Goal: Task Accomplishment & Management: Manage account settings

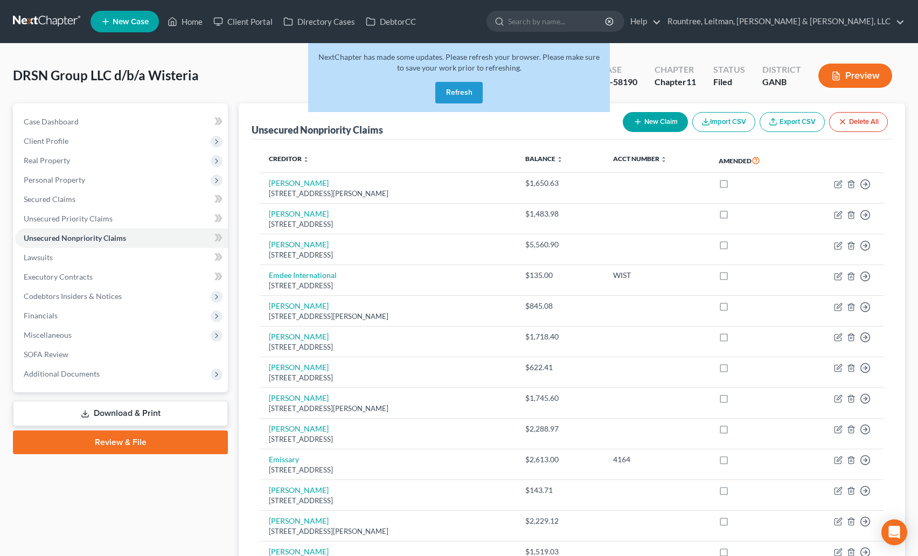
click at [57, 20] on link at bounding box center [47, 21] width 69 height 19
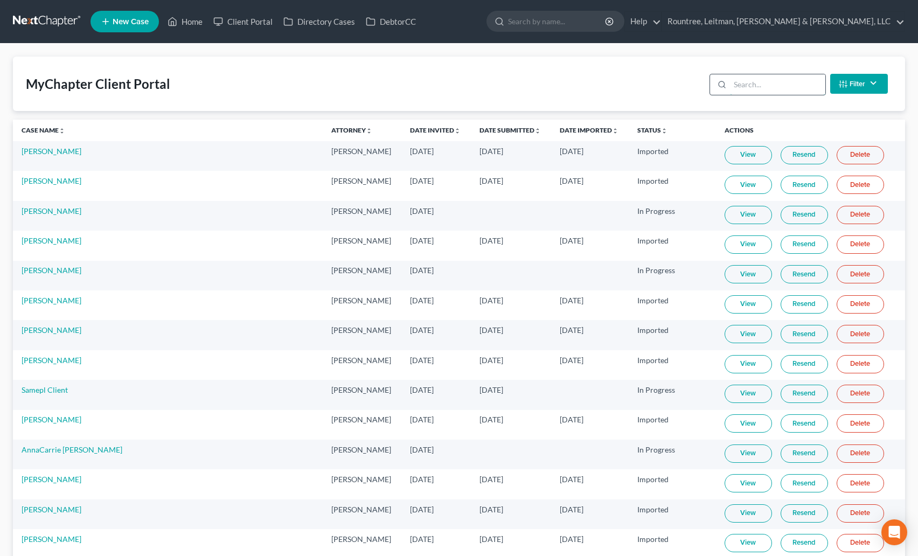
click at [762, 82] on input "search" at bounding box center [777, 84] width 95 height 20
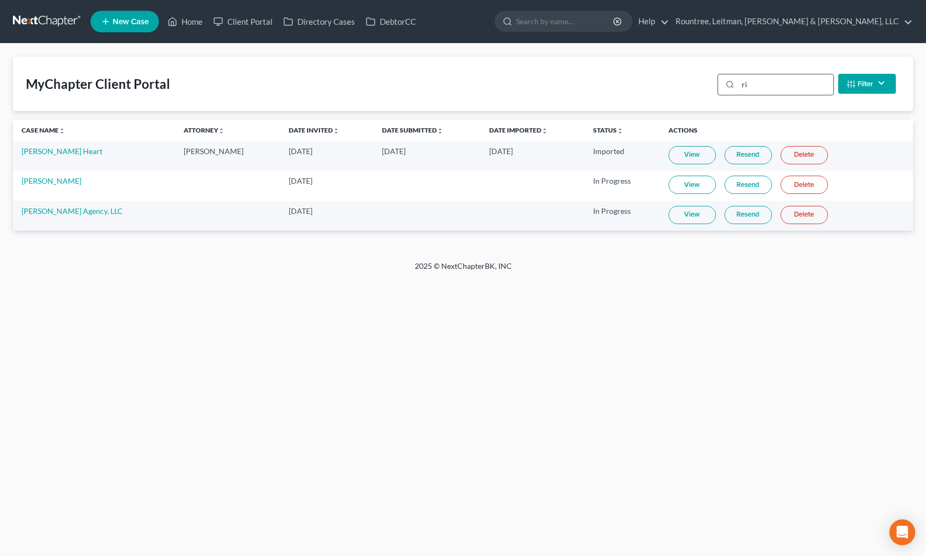
type input "r"
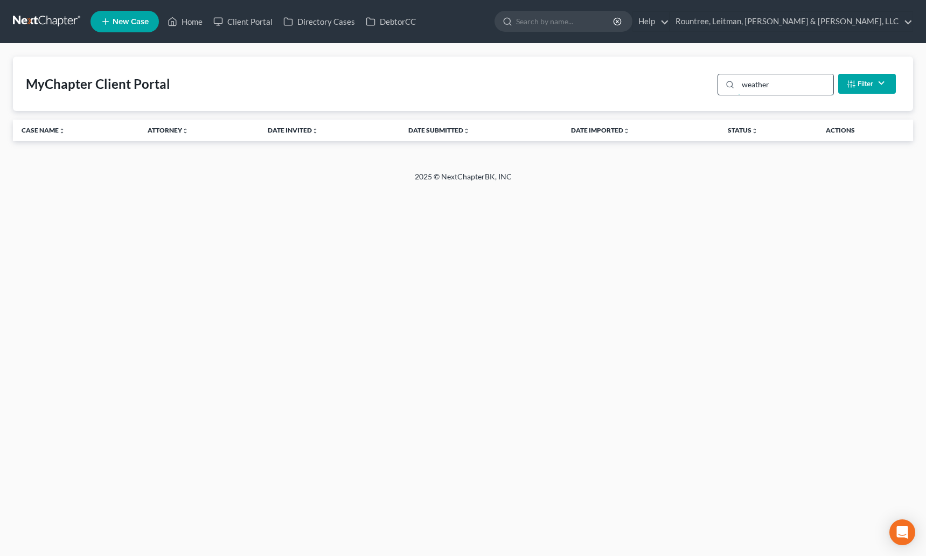
type input "weathe"
click at [753, 87] on input "weathe" at bounding box center [785, 84] width 95 height 20
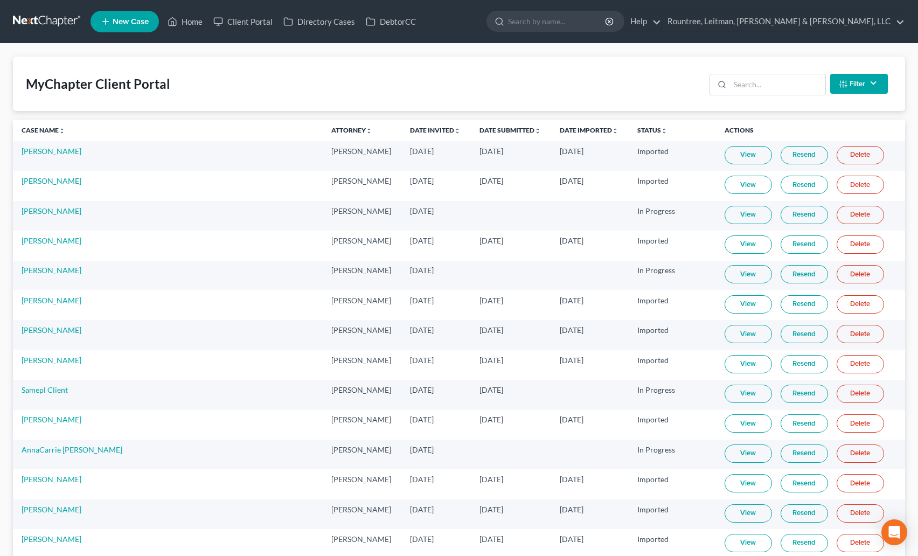
click at [42, 8] on nav "Home New Case Client Portal Directory Cases DebtorCC Rountree, Leitman, Klein &…" at bounding box center [459, 21] width 918 height 43
click at [62, 34] on nav "Home New Case Client Portal Directory Cases DebtorCC Rountree, Leitman, Klein &…" at bounding box center [459, 21] width 918 height 43
click at [70, 14] on link at bounding box center [47, 21] width 69 height 19
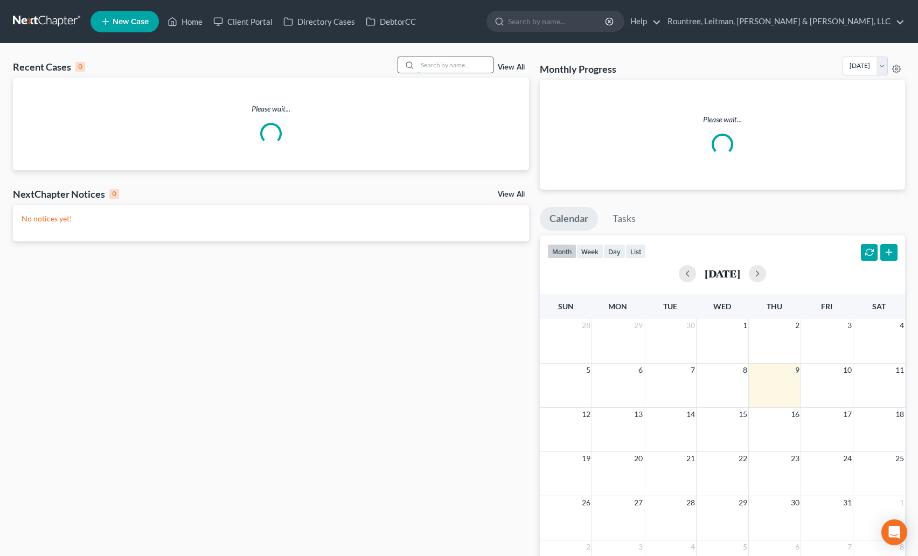
click at [443, 68] on input "search" at bounding box center [455, 65] width 75 height 16
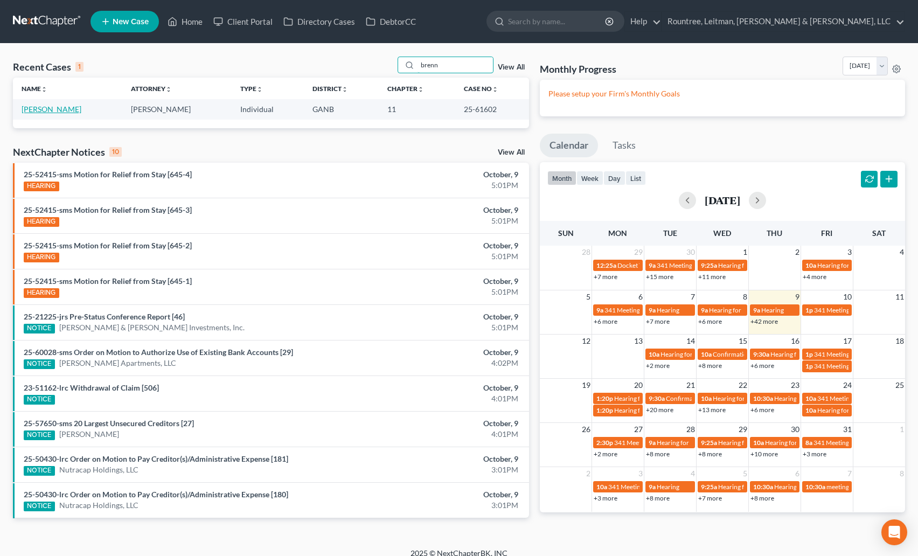
type input "brenn"
click at [59, 106] on link "[PERSON_NAME]" at bounding box center [52, 109] width 60 height 9
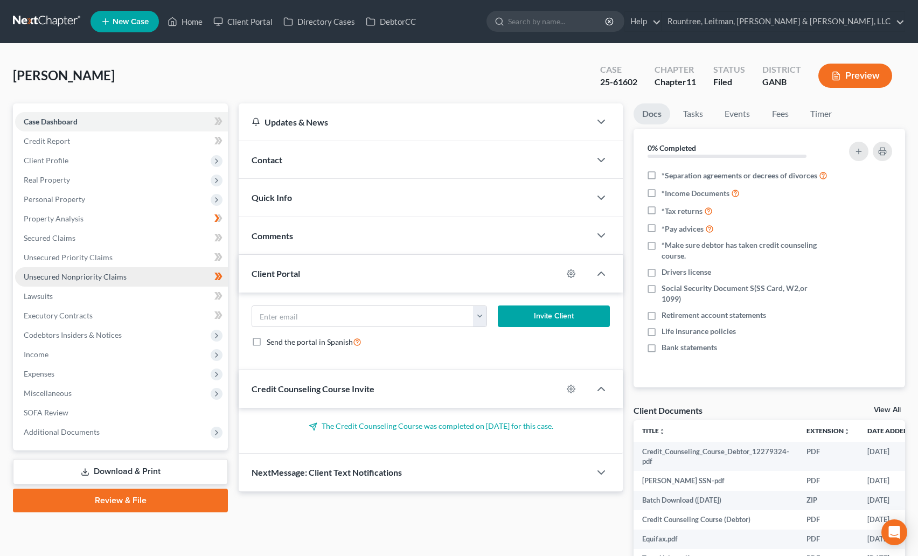
click at [82, 274] on span "Unsecured Nonpriority Claims" at bounding box center [75, 276] width 103 height 9
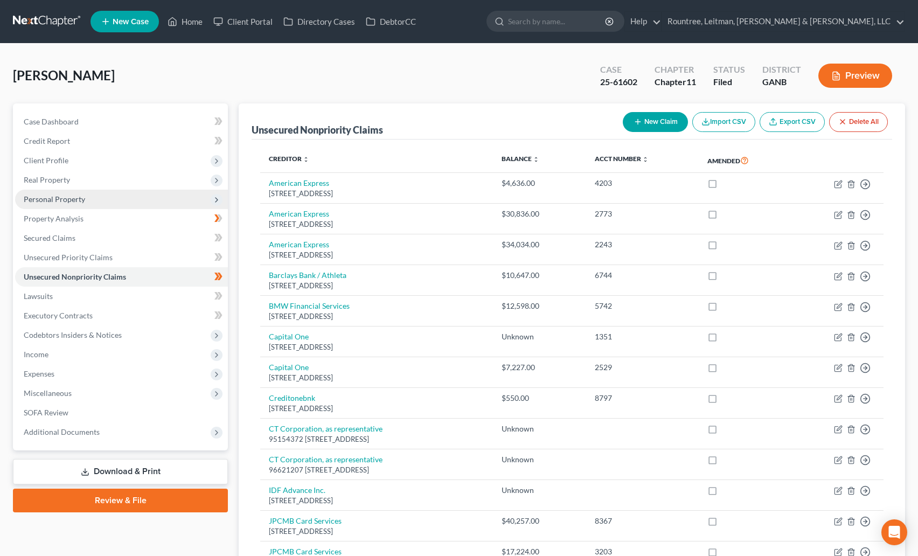
click at [65, 207] on span "Personal Property" at bounding box center [121, 199] width 213 height 19
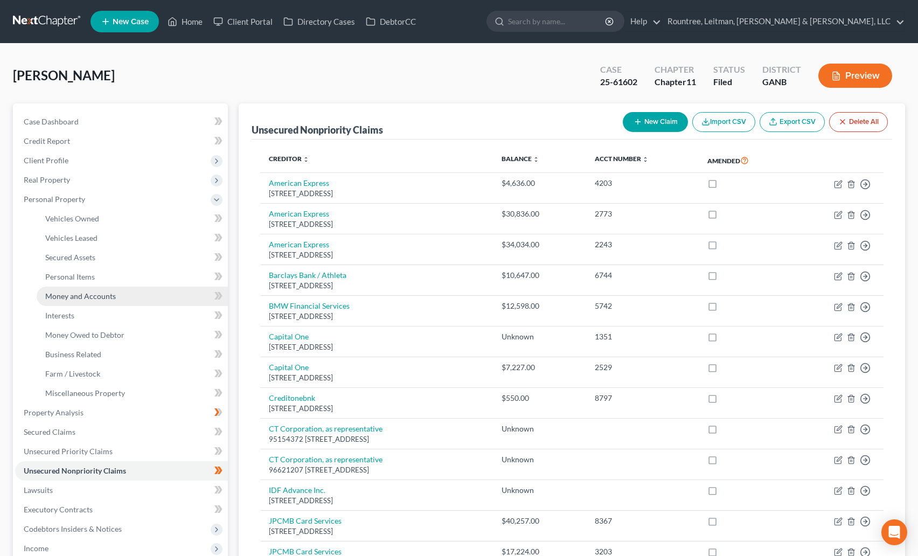
click at [71, 289] on link "Money and Accounts" at bounding box center [132, 296] width 191 height 19
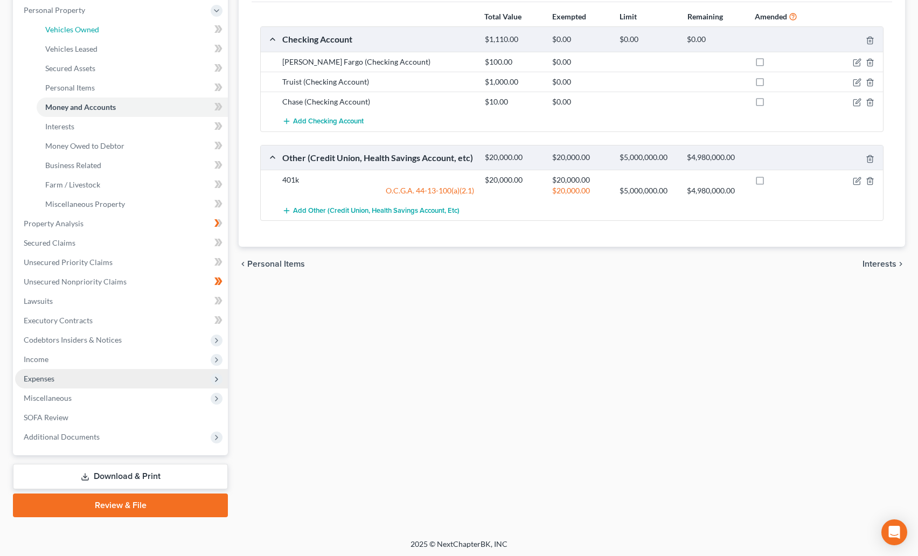
scroll to position [191, 0]
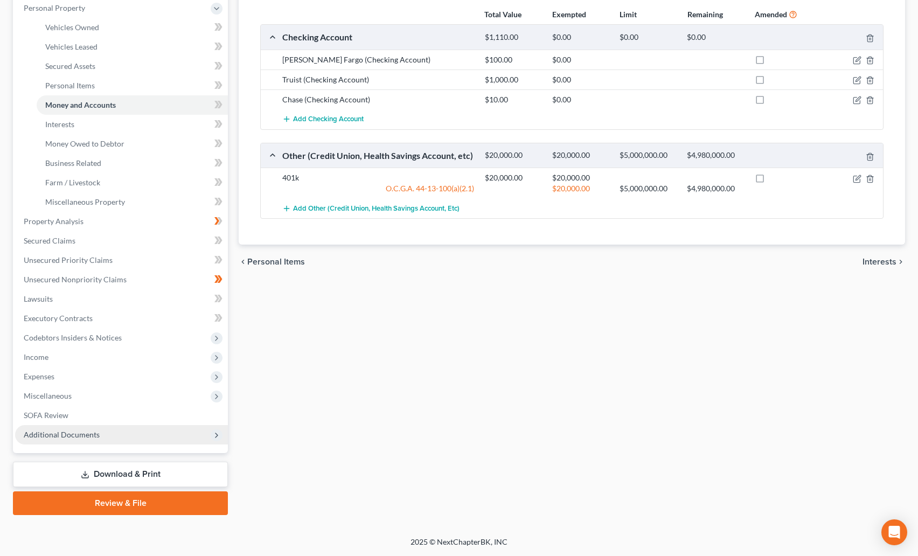
click at [58, 441] on span "Additional Documents" at bounding box center [121, 434] width 213 height 19
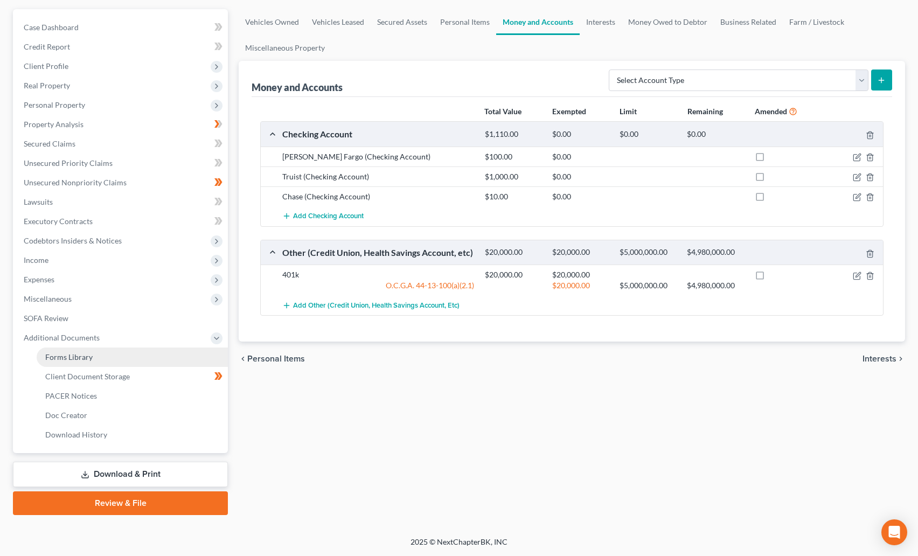
scroll to position [94, 0]
click at [70, 370] on link "Client Document Storage" at bounding box center [132, 376] width 191 height 19
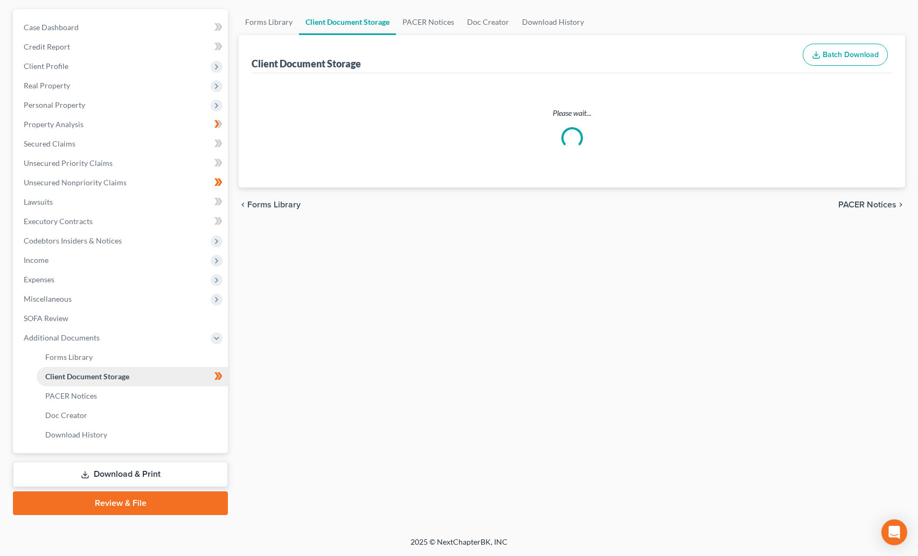
scroll to position [43, 0]
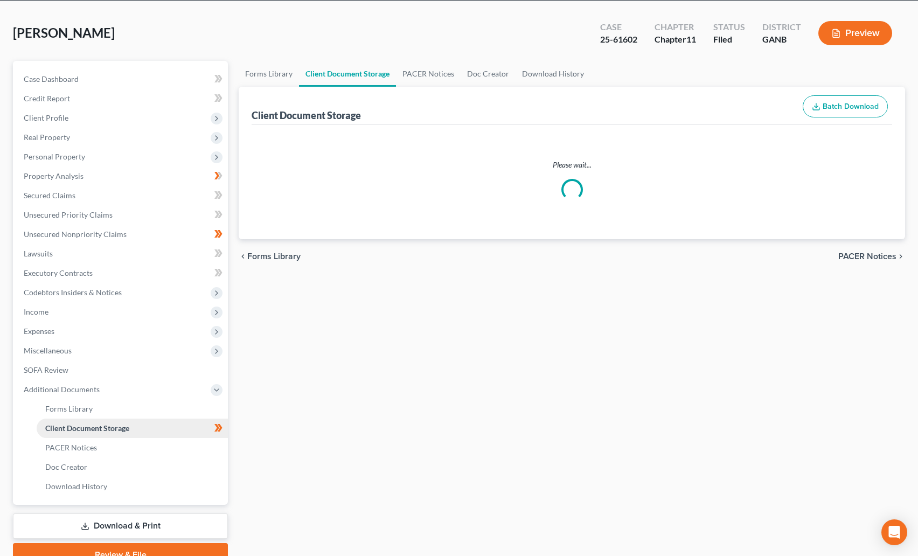
select select "5"
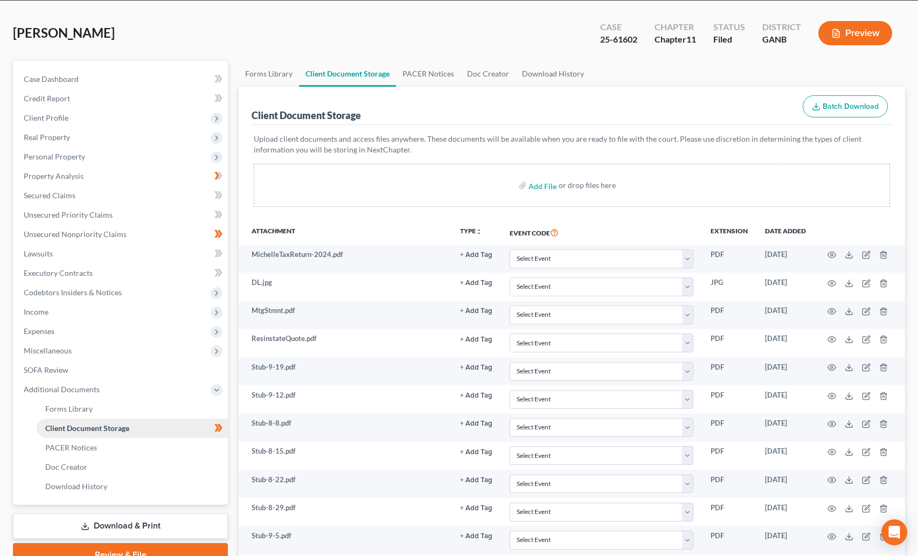
scroll to position [0, 0]
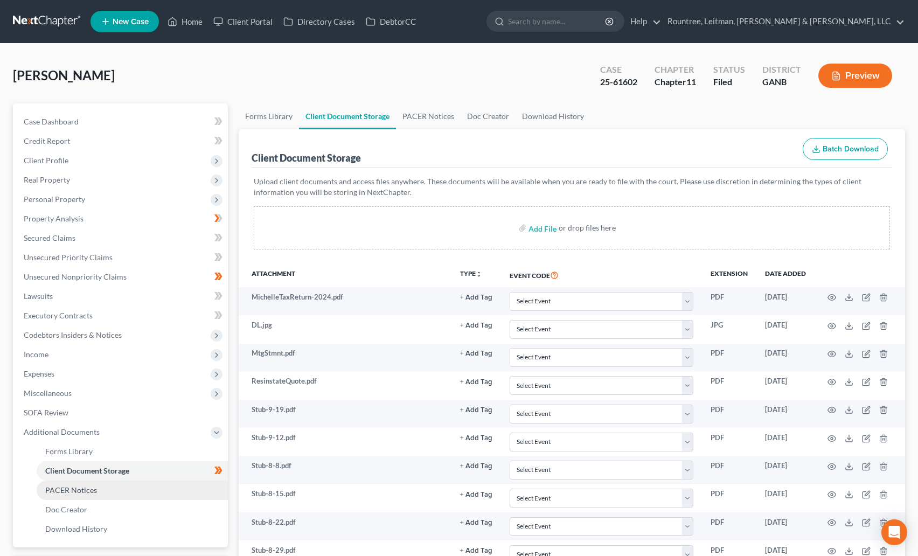
click at [73, 489] on span "PACER Notices" at bounding box center [71, 490] width 52 height 9
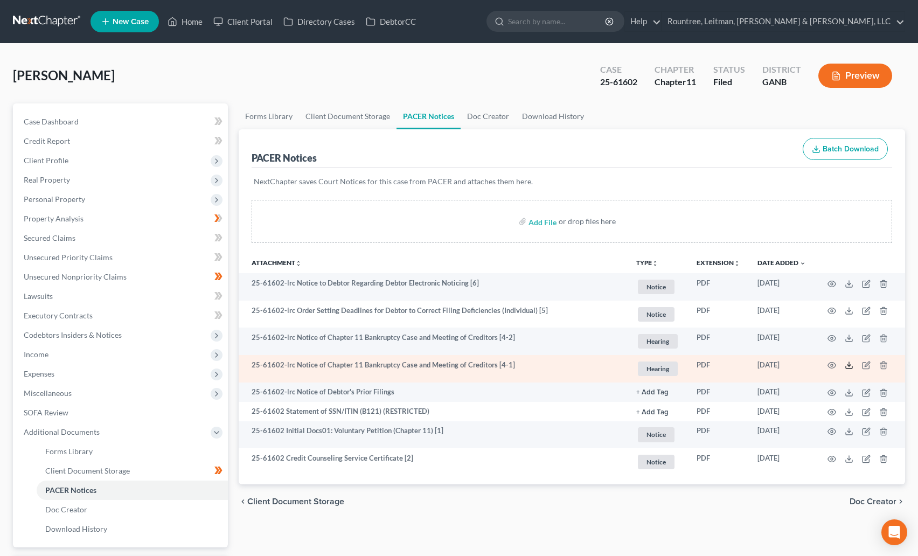
click at [849, 366] on polyline at bounding box center [850, 366] width 4 height 2
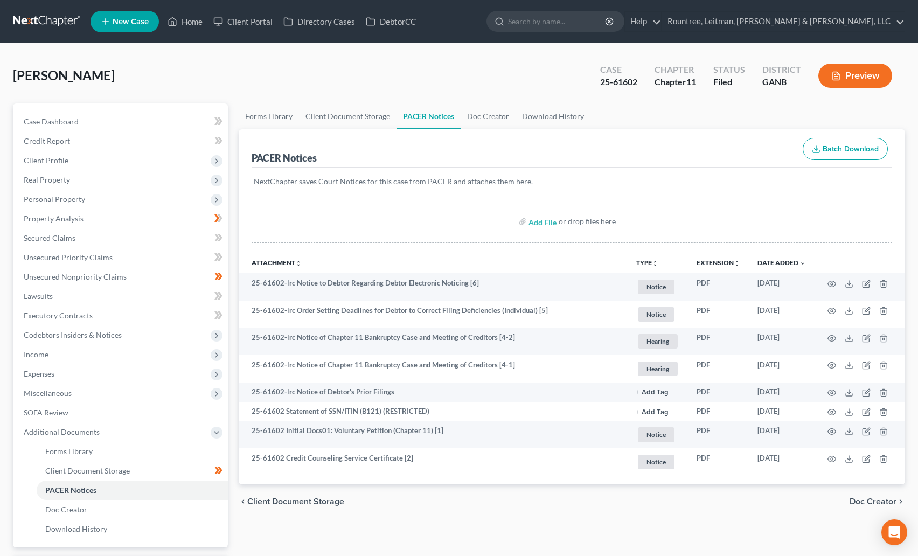
click at [307, 78] on div "[PERSON_NAME] Upgraded Case 25-61602 Chapter Chapter 11 Status Filed District G…" at bounding box center [459, 80] width 892 height 47
click at [304, 81] on div "[PERSON_NAME] Upgraded Case 25-61602 Chapter Chapter 11 Status Filed District G…" at bounding box center [459, 80] width 892 height 47
